Goal: Task Accomplishment & Management: Use online tool/utility

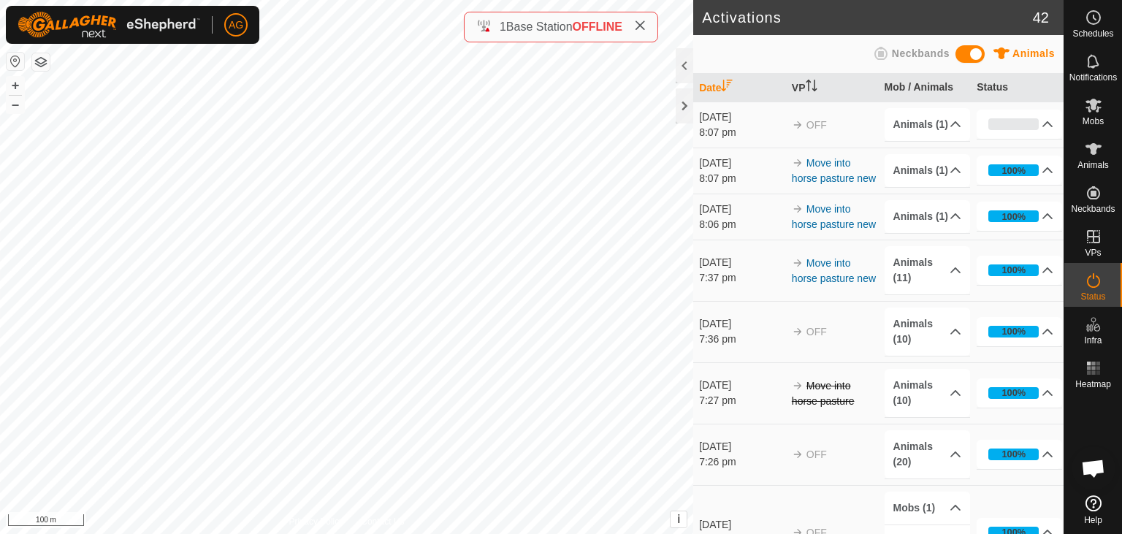
click at [487, 39] on div "Activations 42 Animals Neckbands Date VP Mob / Animals Status [DATE] 8:07 pm OF…" at bounding box center [532, 267] width 1064 height 534
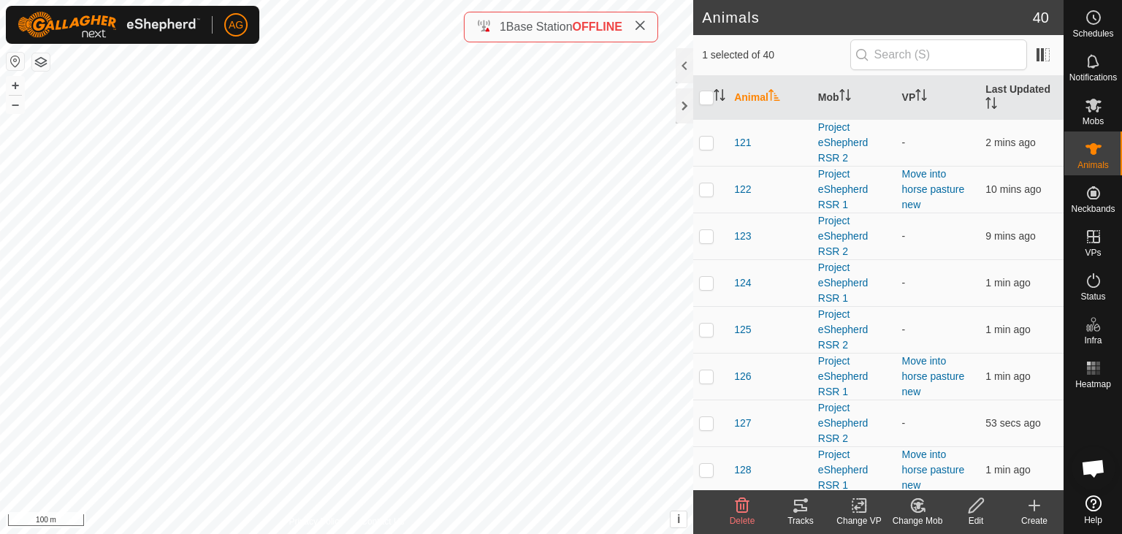
click at [852, 506] on icon at bounding box center [859, 506] width 18 height 18
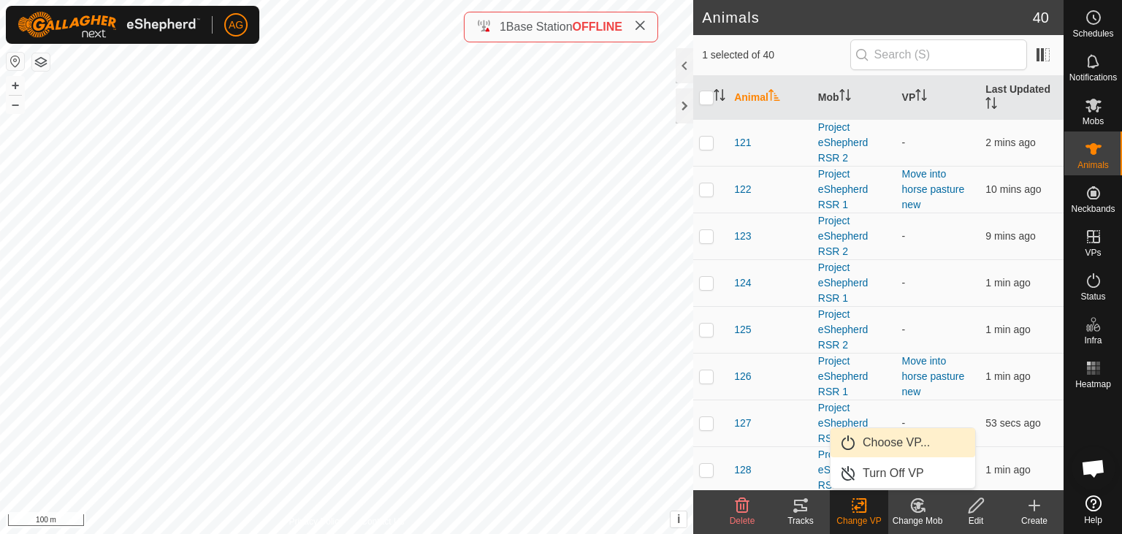
click at [896, 445] on span "Choose VP..." at bounding box center [896, 443] width 67 height 18
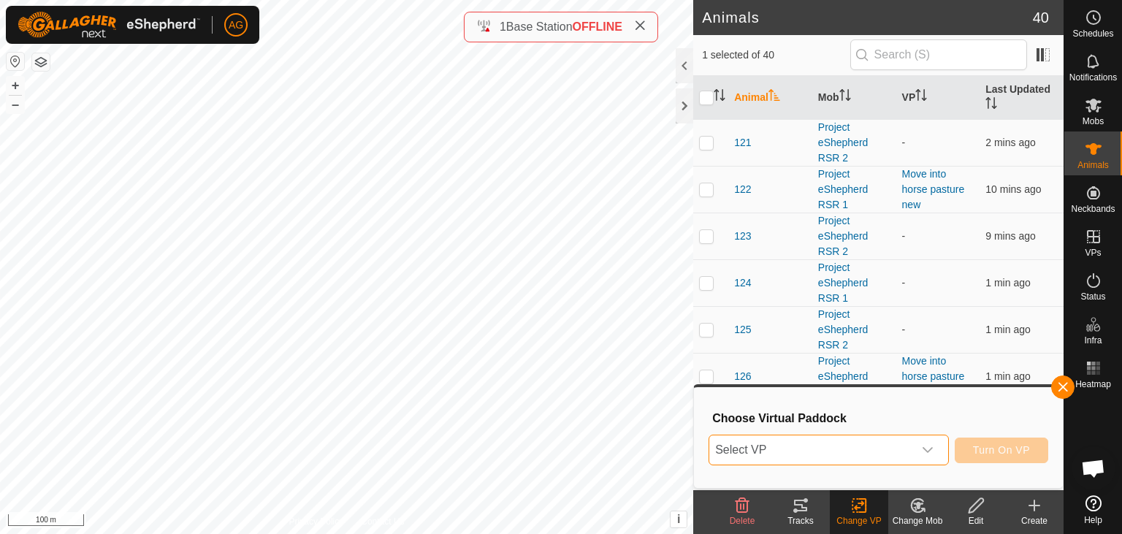
click at [896, 445] on span "Select VP" at bounding box center [811, 449] width 204 height 29
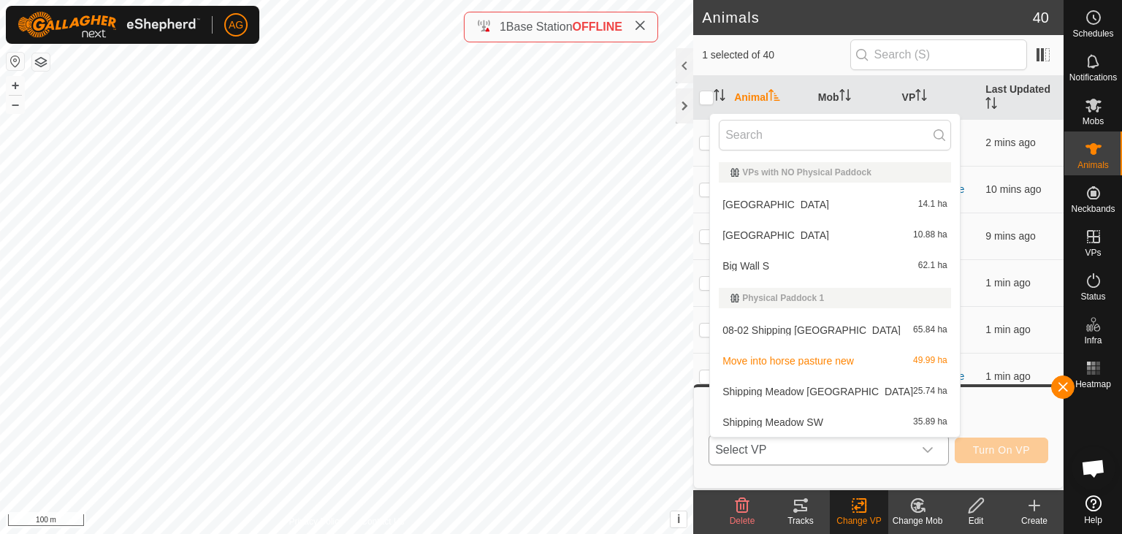
click at [831, 356] on li "Move into horse pasture new 49.99 ha" at bounding box center [835, 360] width 250 height 29
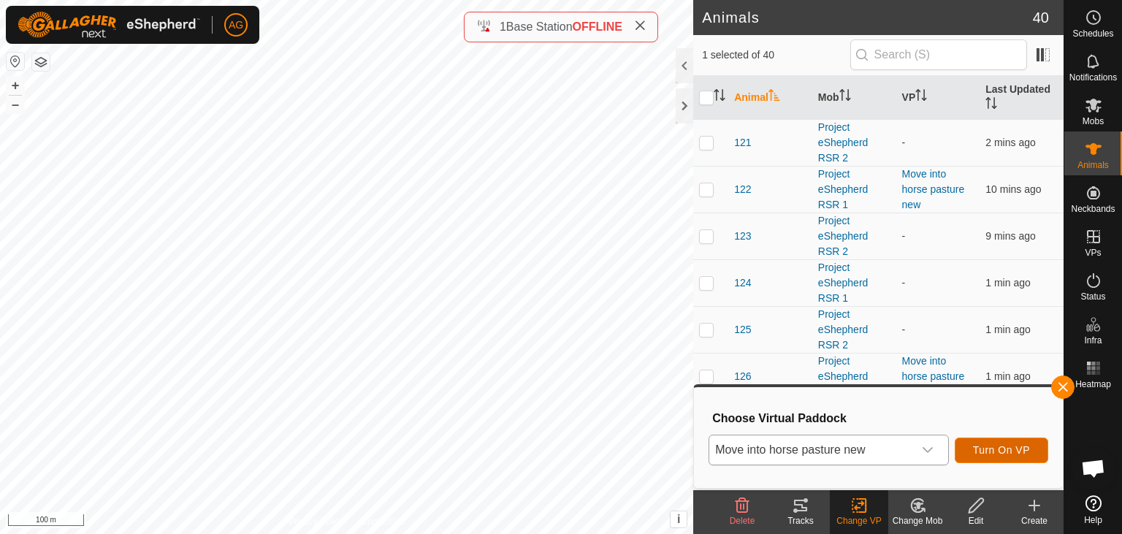
click at [992, 456] on span "Turn On VP" at bounding box center [1001, 450] width 57 height 12
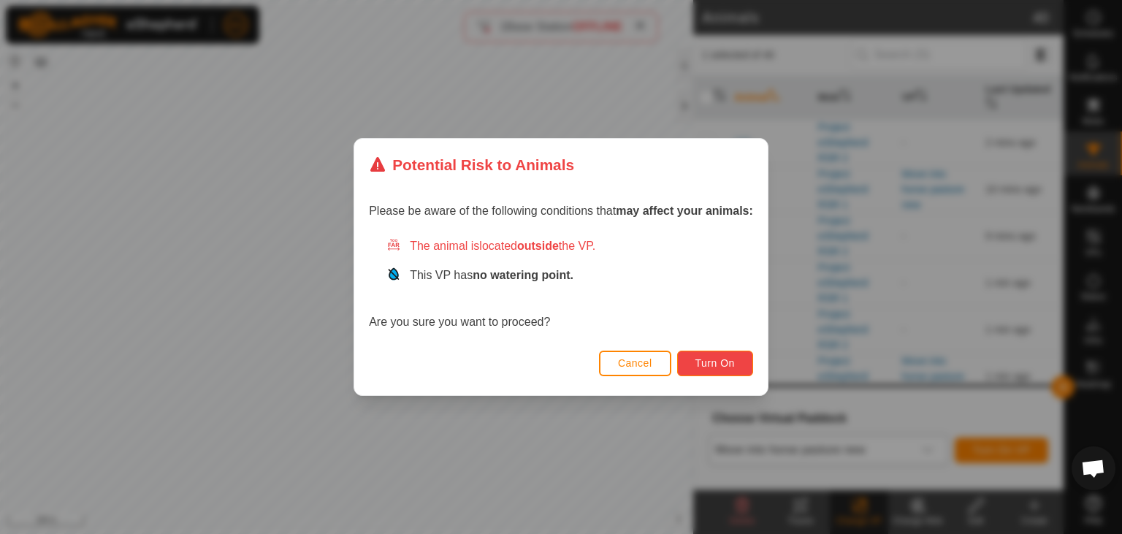
click at [704, 362] on span "Turn On" at bounding box center [714, 363] width 39 height 12
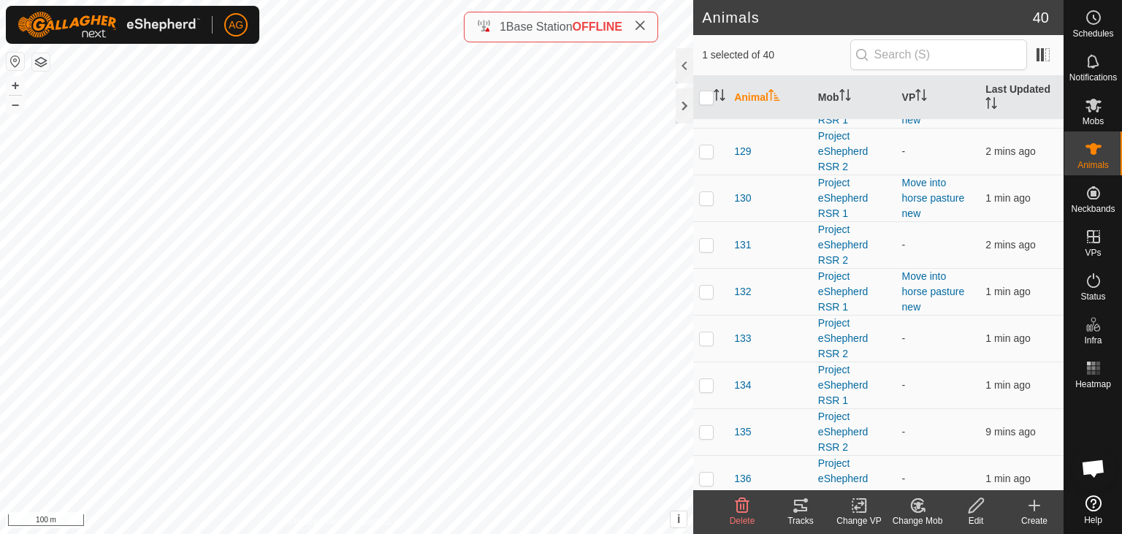
scroll to position [1261, 0]
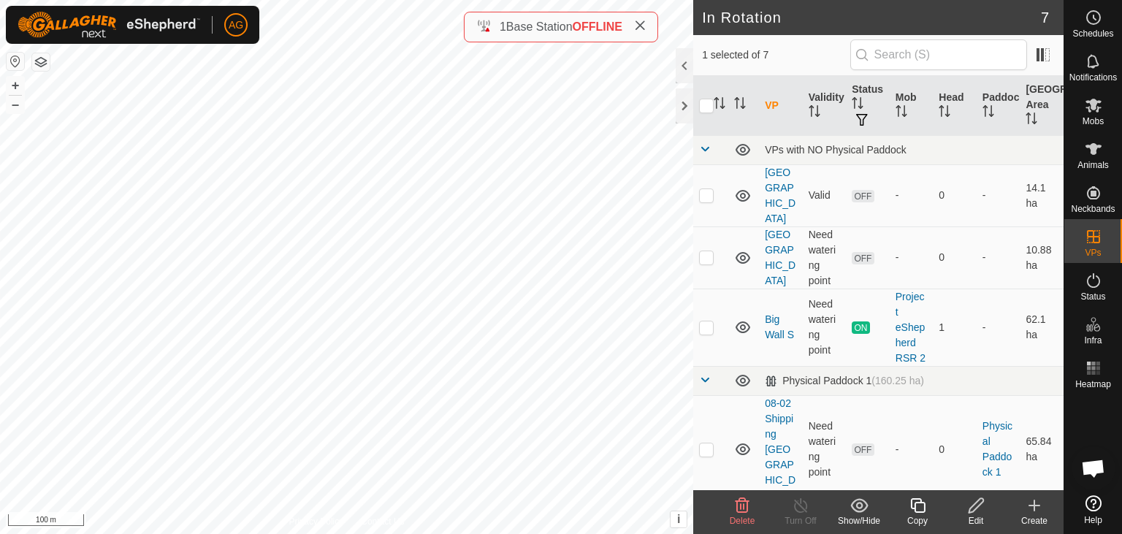
scroll to position [181, 0]
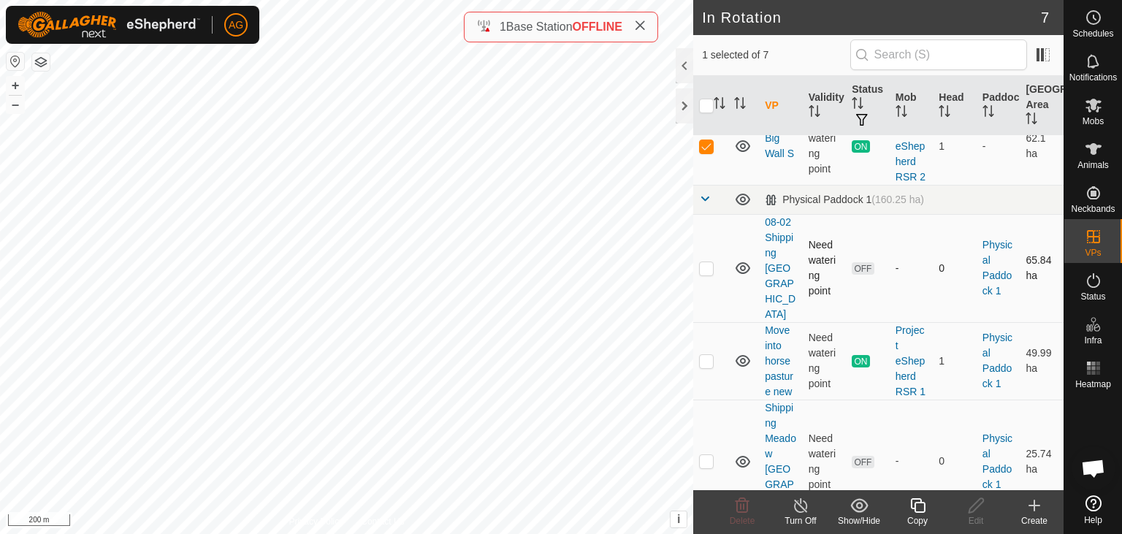
checkbox input "true"
click at [803, 509] on line at bounding box center [801, 506] width 12 height 12
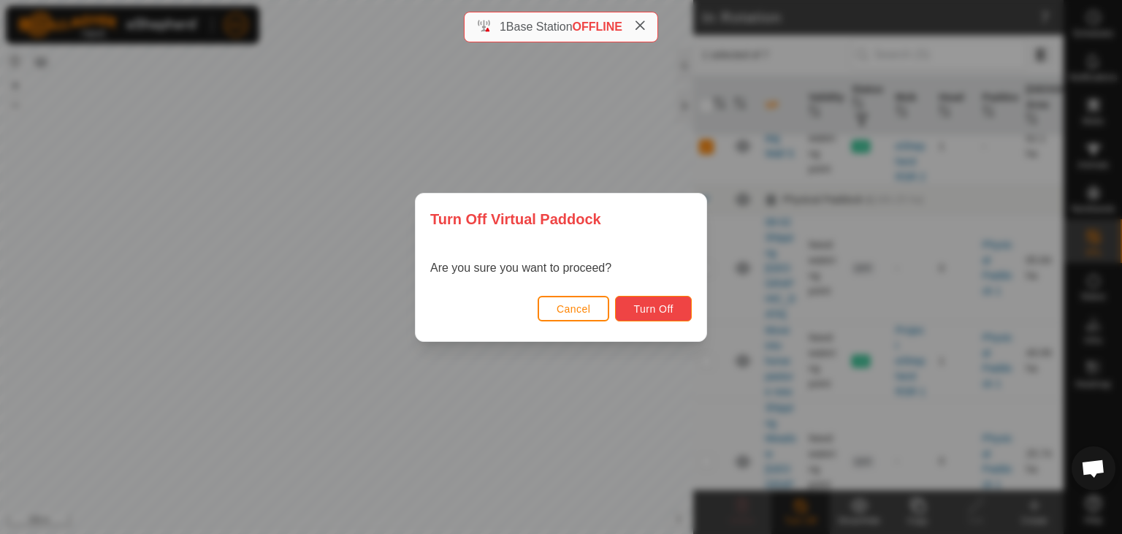
click at [650, 305] on span "Turn Off" at bounding box center [653, 309] width 40 height 12
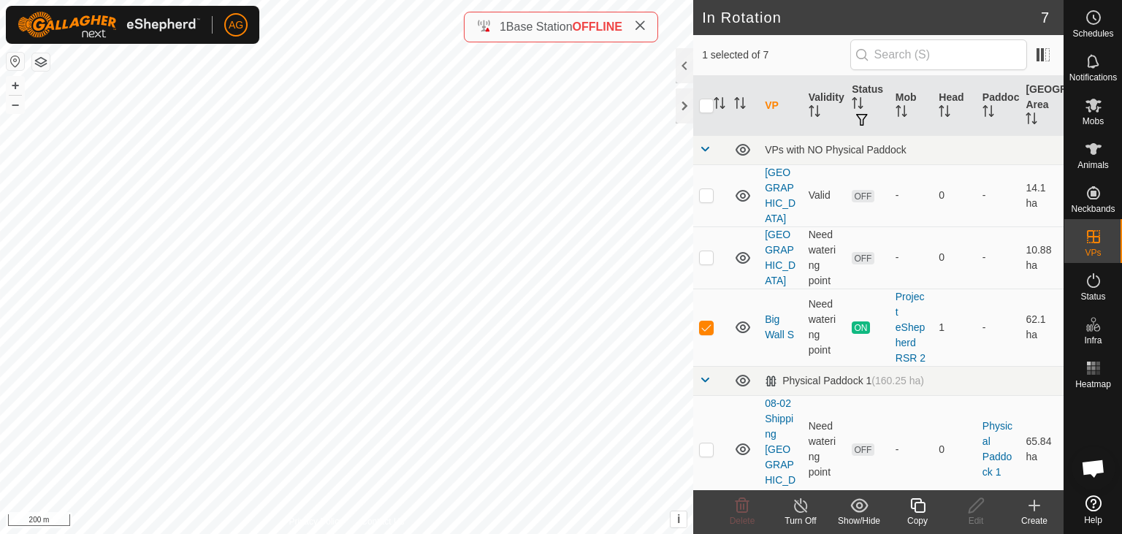
click at [796, 508] on icon at bounding box center [801, 506] width 18 height 18
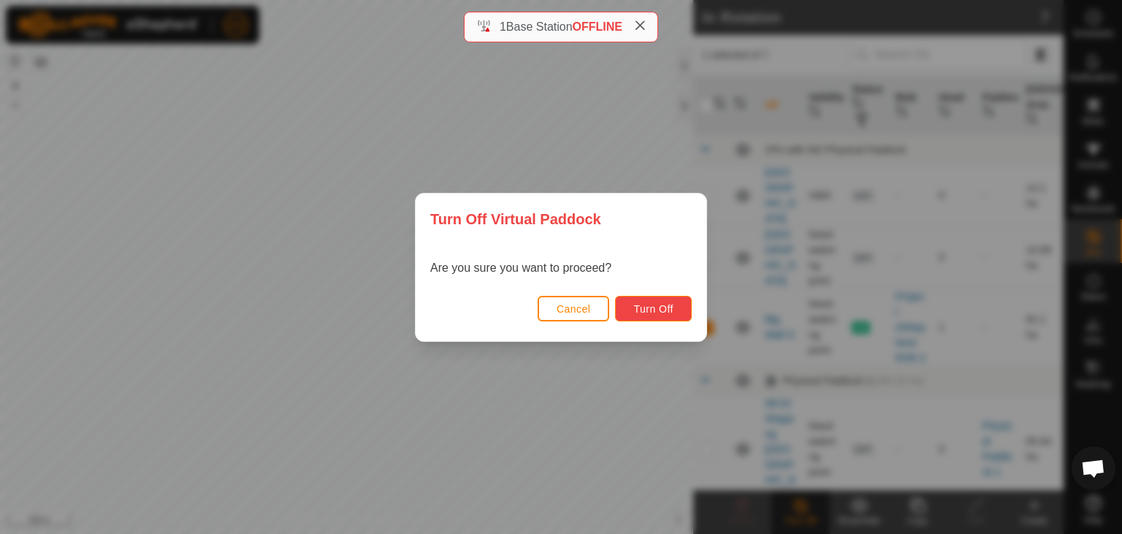
click at [634, 305] on span "Turn Off" at bounding box center [653, 309] width 40 height 12
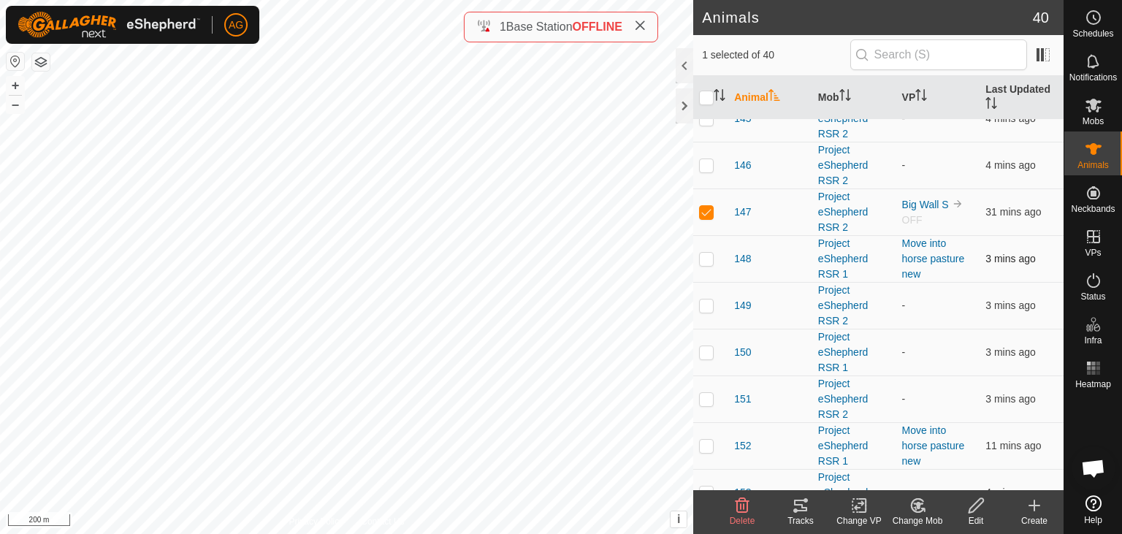
scroll to position [1171, 0]
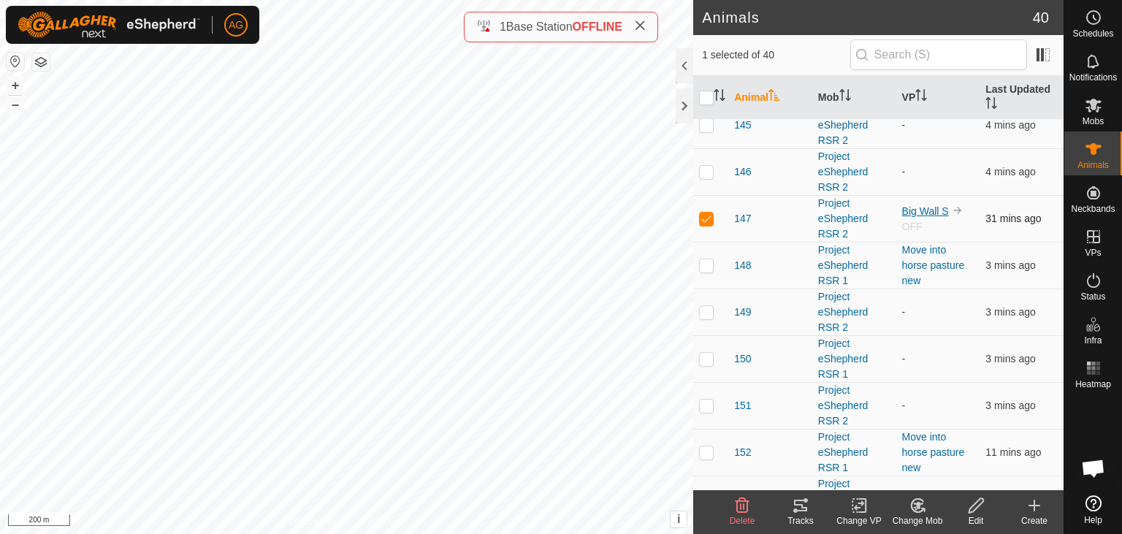
click at [913, 205] on link "Big Wall S" at bounding box center [925, 211] width 47 height 12
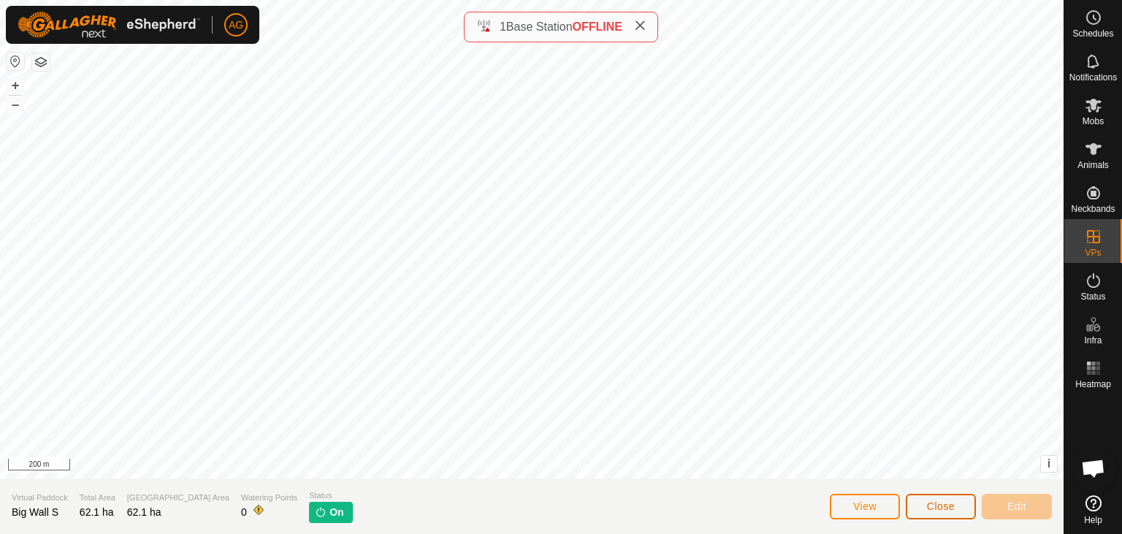
click at [938, 507] on span "Close" at bounding box center [941, 506] width 28 height 12
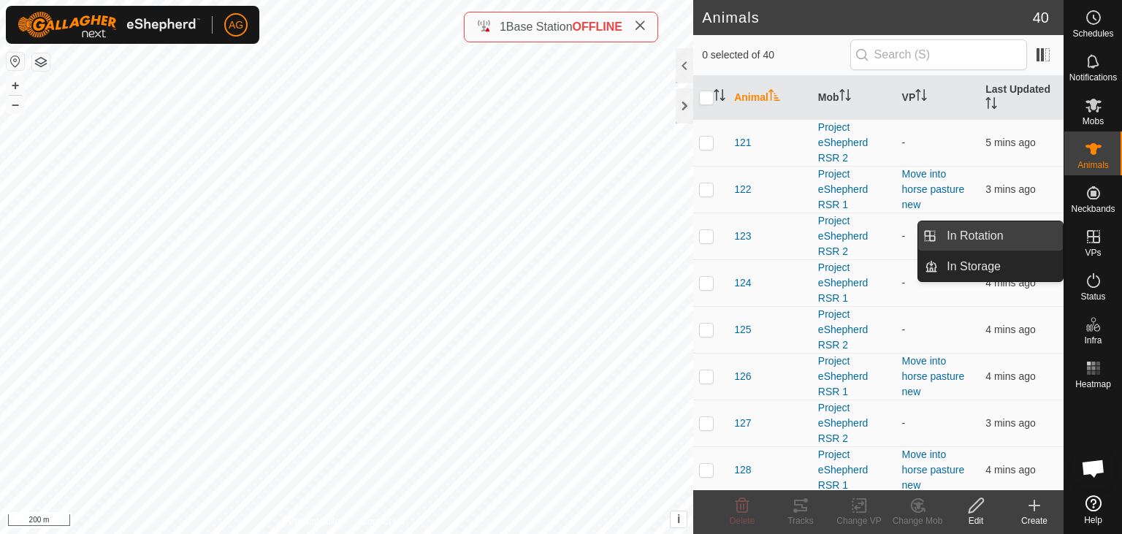
click at [1038, 245] on link "In Rotation" at bounding box center [1000, 235] width 125 height 29
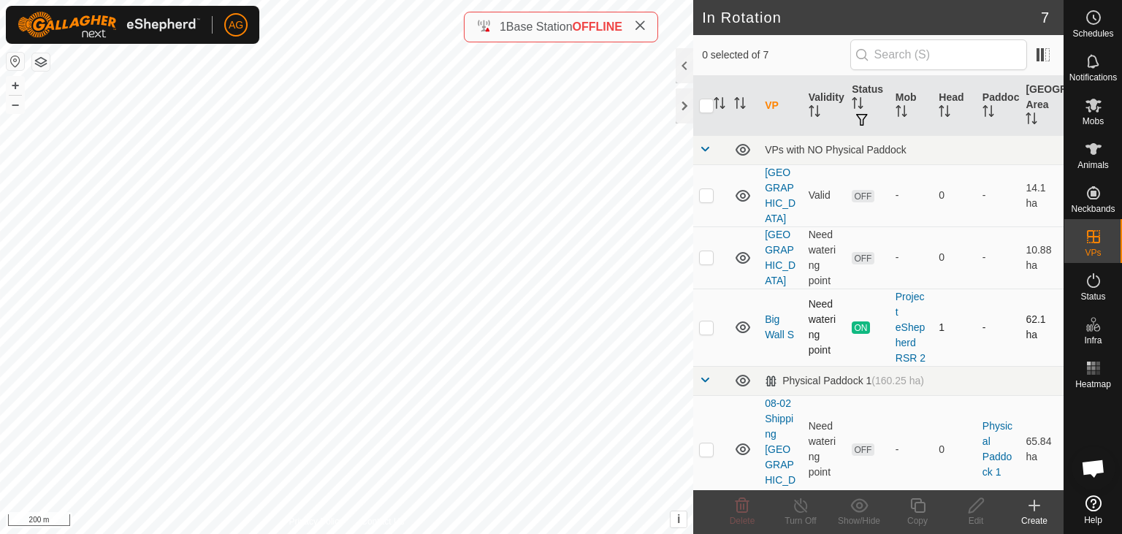
click at [712, 321] on p-checkbox at bounding box center [706, 327] width 15 height 12
checkbox input "true"
click at [799, 504] on icon at bounding box center [801, 506] width 18 height 18
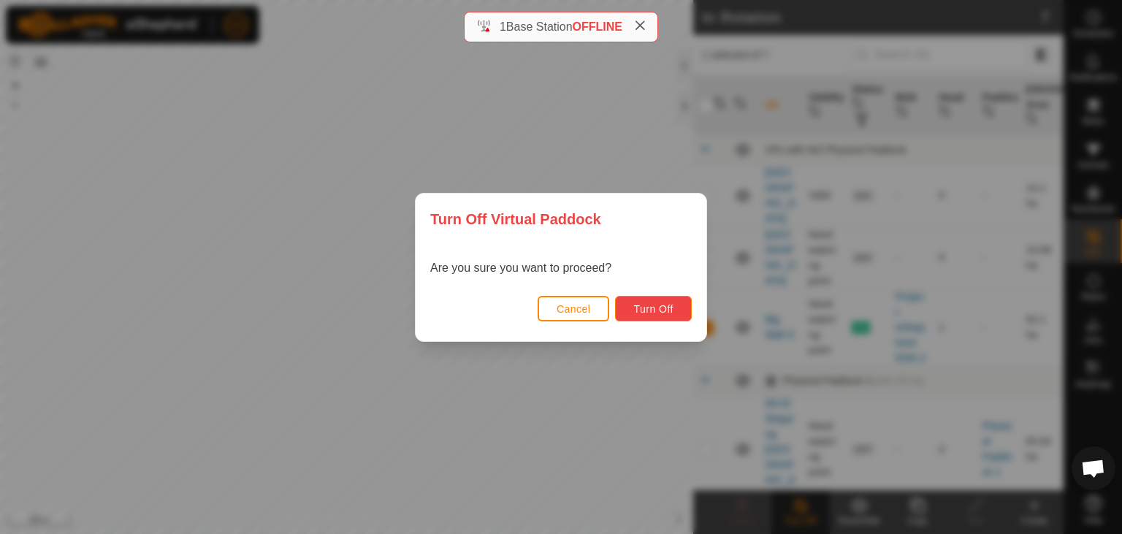
click at [662, 305] on span "Turn Off" at bounding box center [653, 309] width 40 height 12
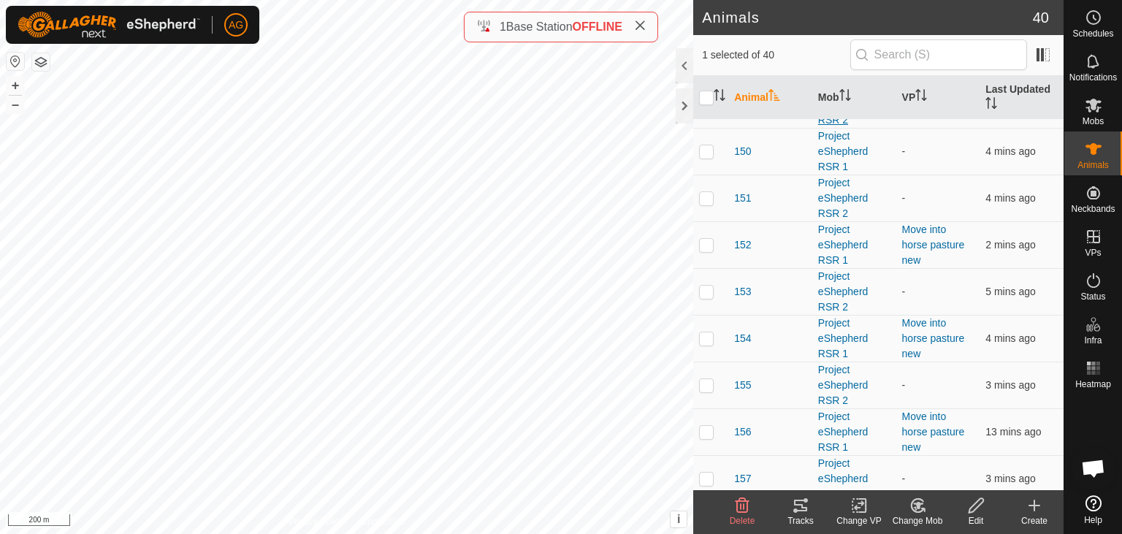
scroll to position [1524, 0]
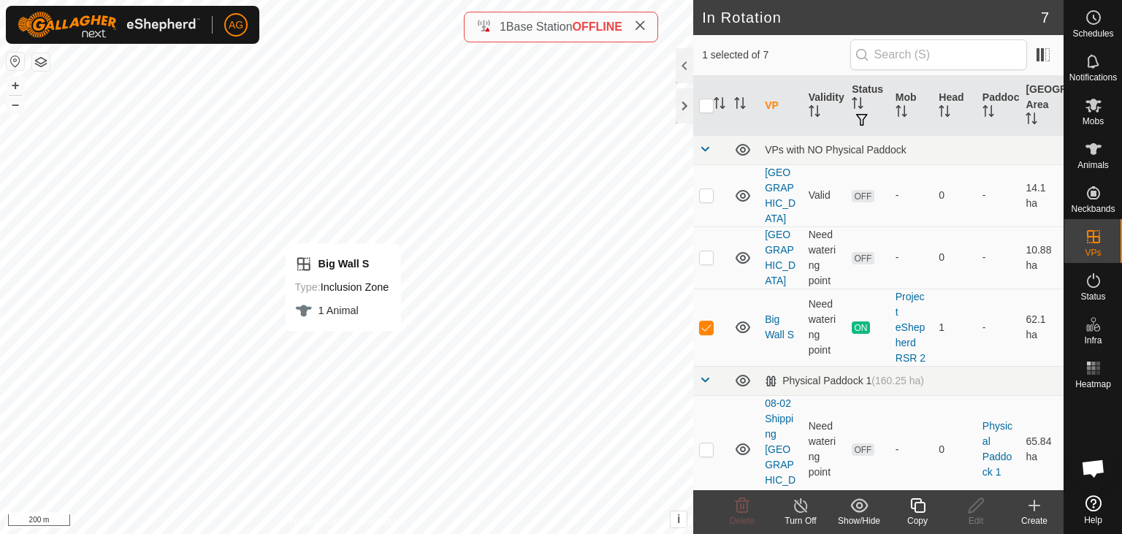
scroll to position [181, 0]
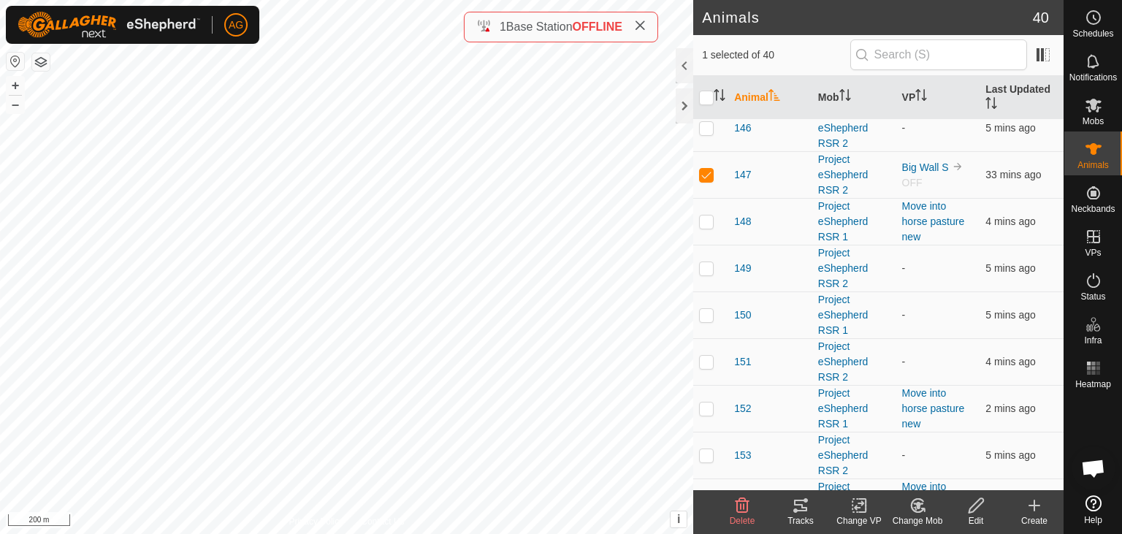
scroll to position [1217, 0]
